Goal: Task Accomplishment & Management: Manage account settings

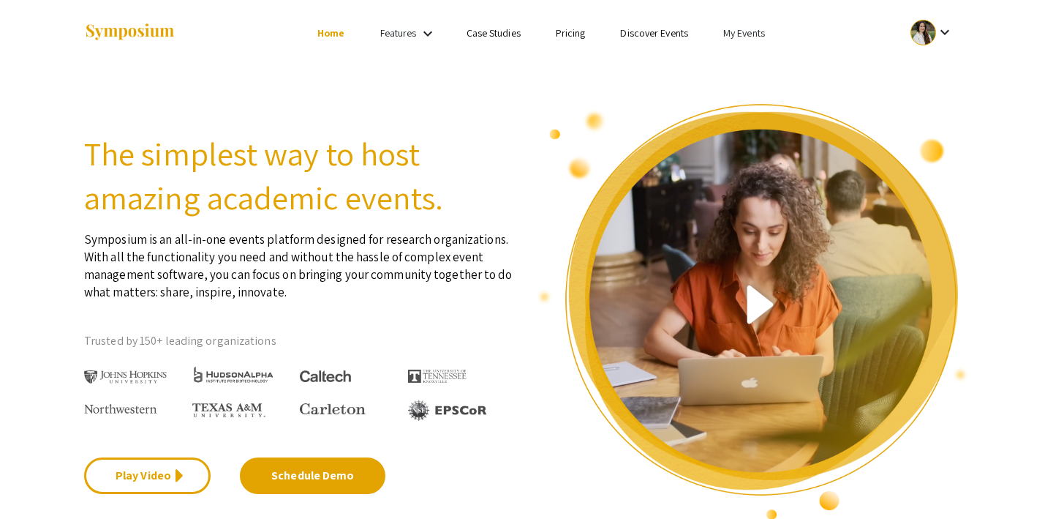
click at [737, 31] on link "My Events" at bounding box center [744, 32] width 42 height 13
click at [748, 57] on button "Events I've organized" at bounding box center [767, 65] width 125 height 35
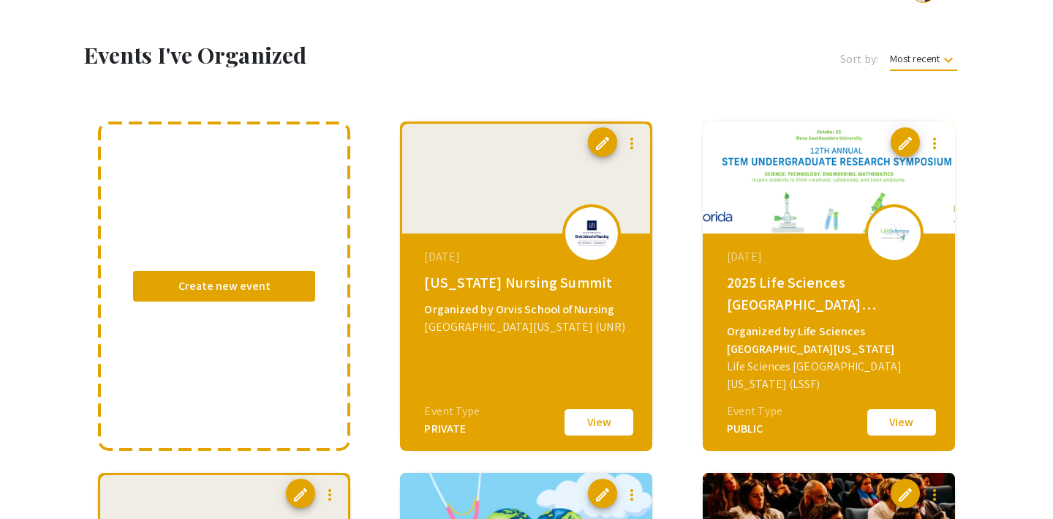
scroll to position [70, 0]
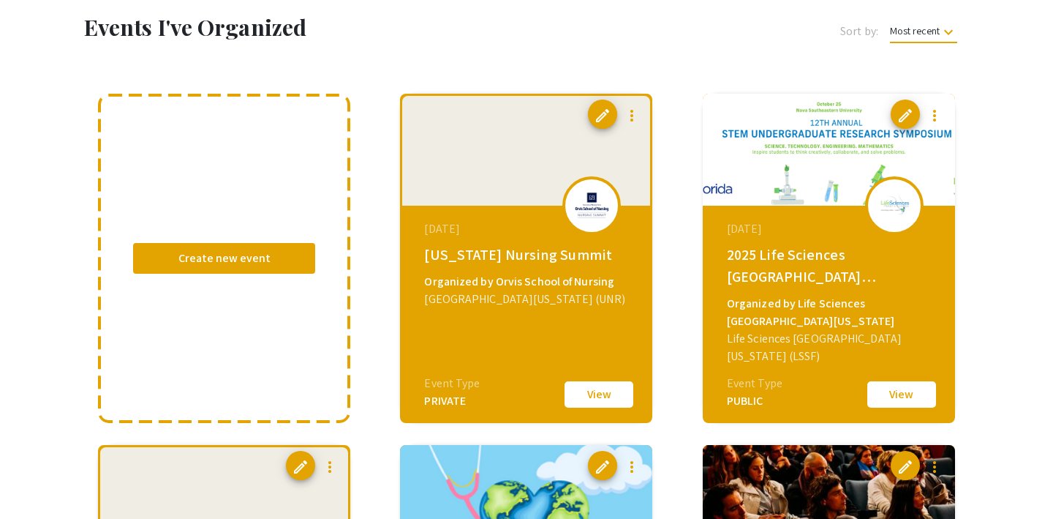
click at [902, 391] on button "View" at bounding box center [901, 394] width 73 height 31
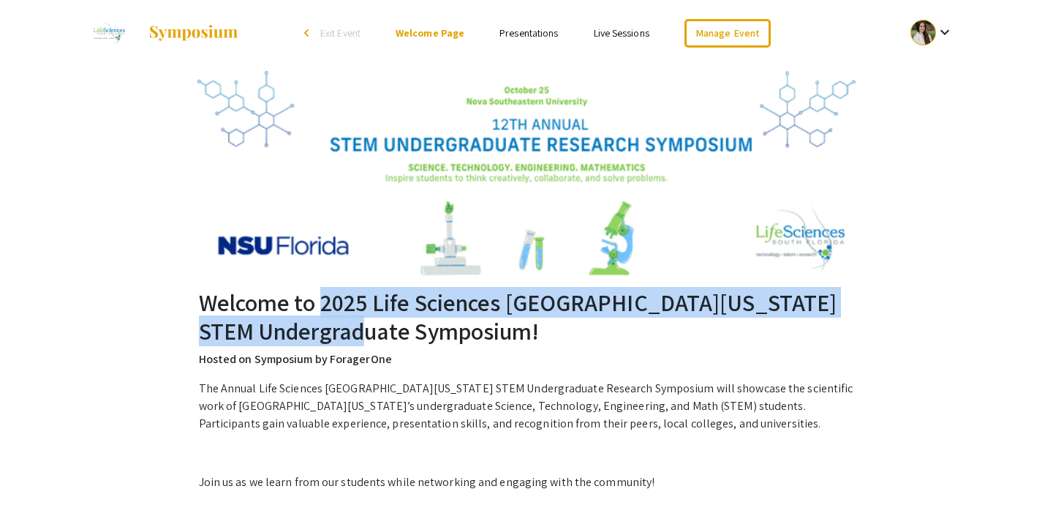
drag, startPoint x: 323, startPoint y: 302, endPoint x: 470, endPoint y: 334, distance: 149.6
click at [470, 334] on h2 "Welcome to 2025 Life Sciences South Florida STEM Undergraduate Symposium!" at bounding box center [527, 316] width 656 height 56
copy h2 "2025 Life Sciences South Florida STEM Undergraduate Symposium"
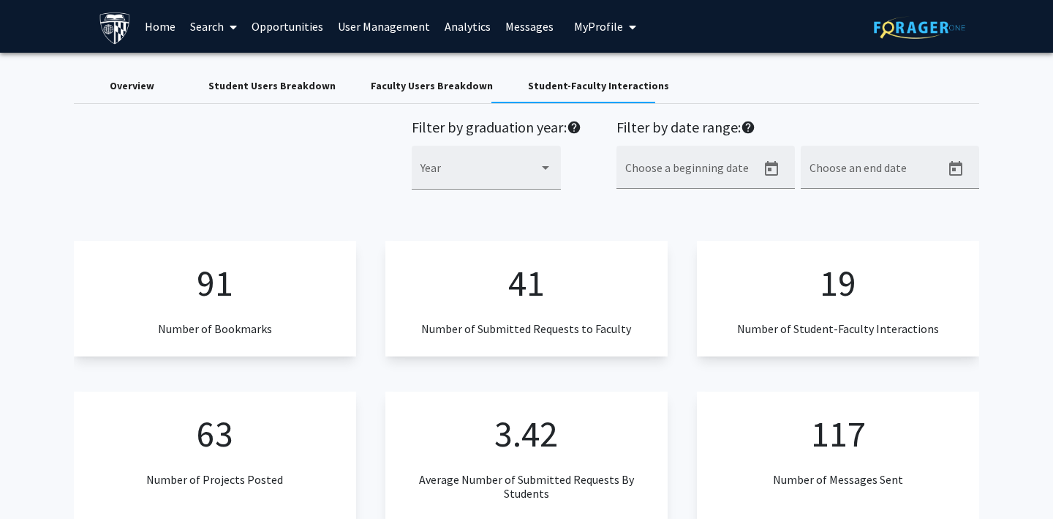
click at [219, 184] on div "Filter by graduation year: help Year Filter by date range: help Choose a beginn…" at bounding box center [526, 161] width 927 height 87
click at [587, 26] on span "My Profile" at bounding box center [598, 26] width 49 height 15
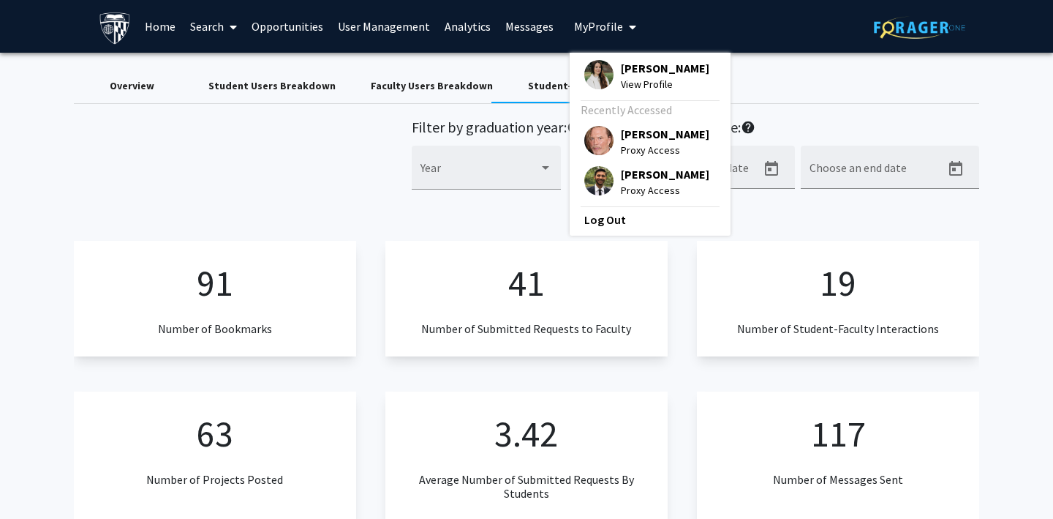
click at [585, 171] on img at bounding box center [598, 180] width 29 height 29
